Goal: Information Seeking & Learning: Learn about a topic

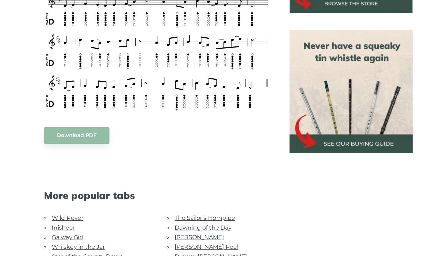
scroll to position [156, 0]
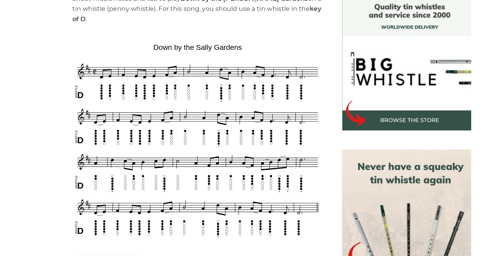
scroll to position [127, 0]
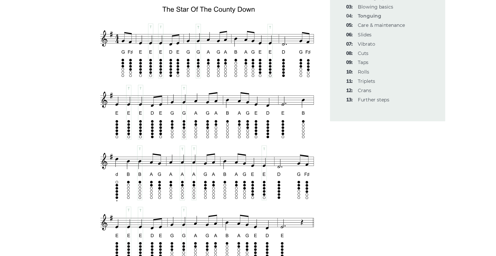
scroll to position [910, 0]
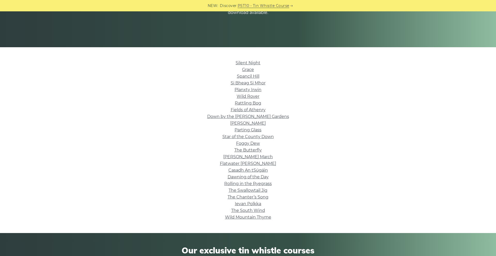
click at [341, 138] on li "Star of the County Down" at bounding box center [248, 137] width 292 height 7
click at [252, 96] on link "Wild Rover" at bounding box center [248, 96] width 23 height 5
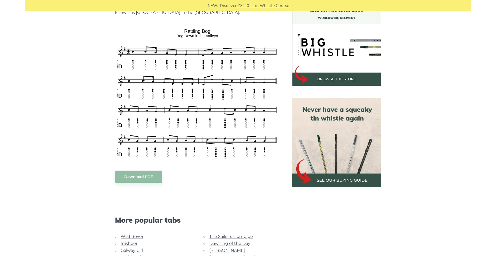
scroll to position [153, 0]
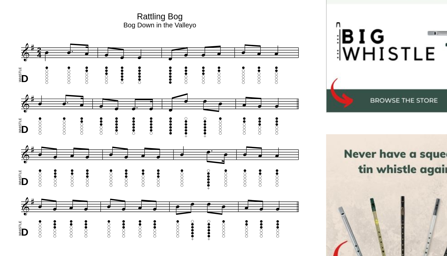
click at [255, 35] on body "NEW: Discover PST10 - Tin Whistle Course Lessons Fingering Charts Tabs & Notes …" at bounding box center [223, 250] width 447 height 807
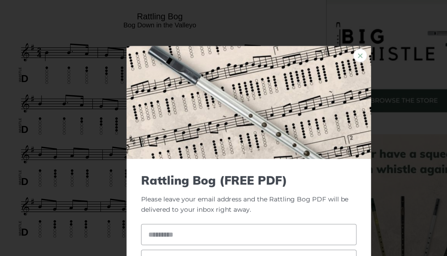
click at [285, 54] on link "×" at bounding box center [287, 52] width 8 height 8
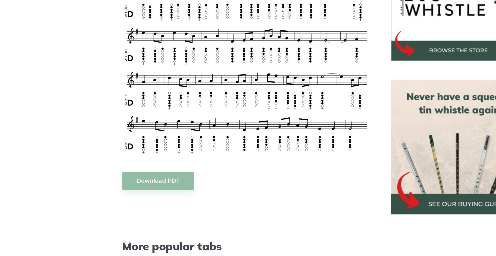
scroll to position [109, 0]
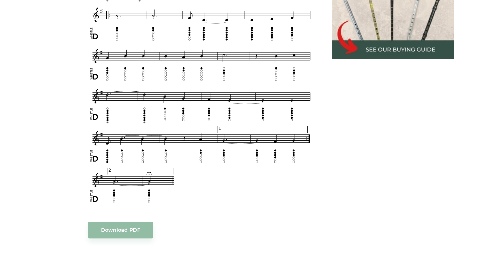
scroll to position [259, 0]
